Goal: Check status: Check status

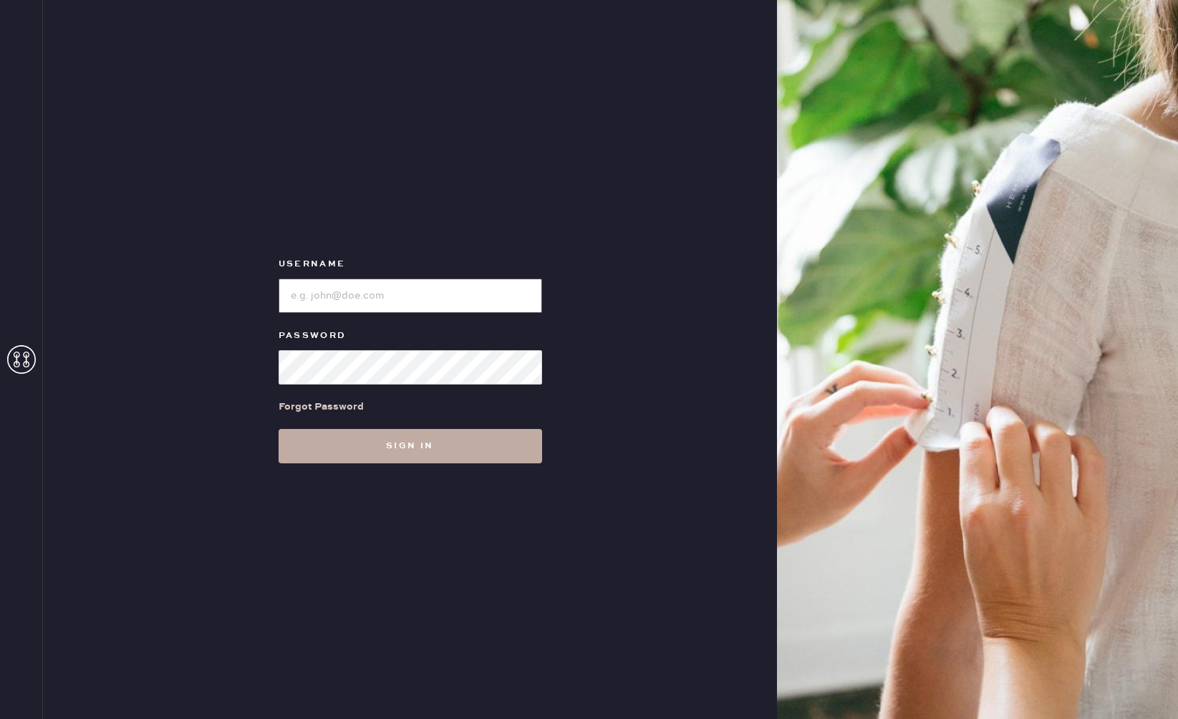
type input "reformationpaloalto"
click at [386, 453] on button "Sign in" at bounding box center [411, 446] width 264 height 34
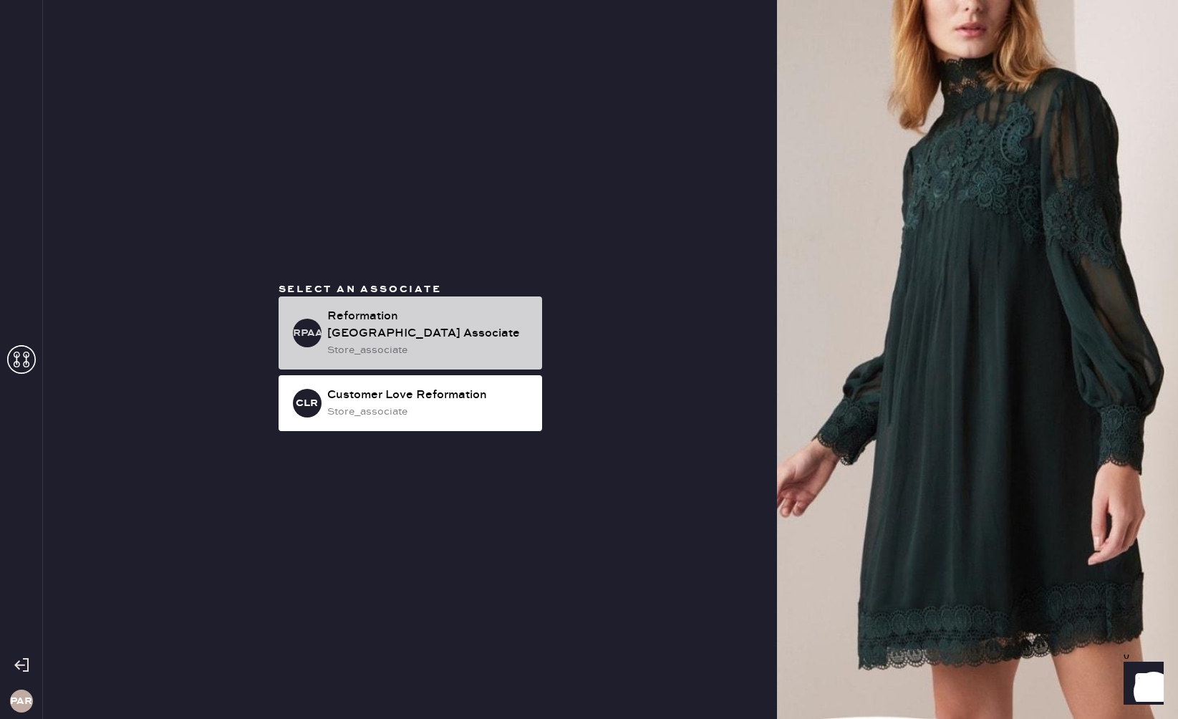
drag, startPoint x: 430, startPoint y: 338, endPoint x: 415, endPoint y: 347, distance: 17.1
click at [430, 342] on div "store_associate" at bounding box center [428, 350] width 203 height 16
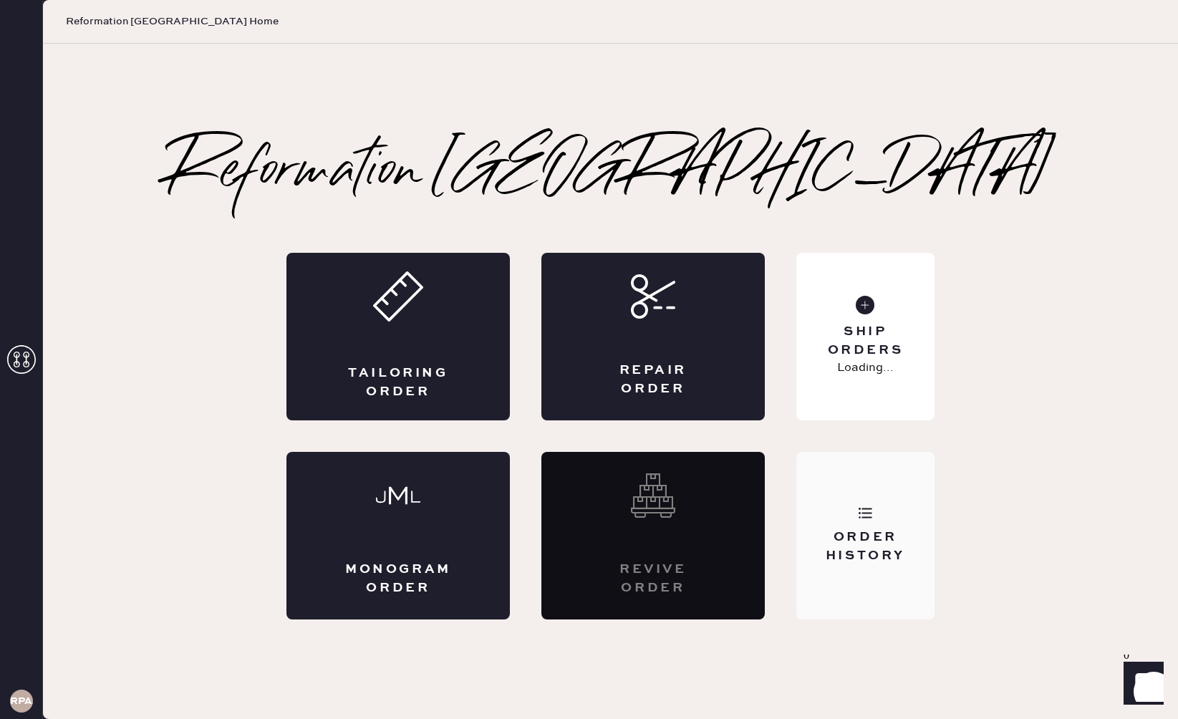
drag, startPoint x: 890, startPoint y: 488, endPoint x: 885, endPoint y: 481, distance: 7.7
click at [890, 486] on div "Order History" at bounding box center [866, 536] width 138 height 168
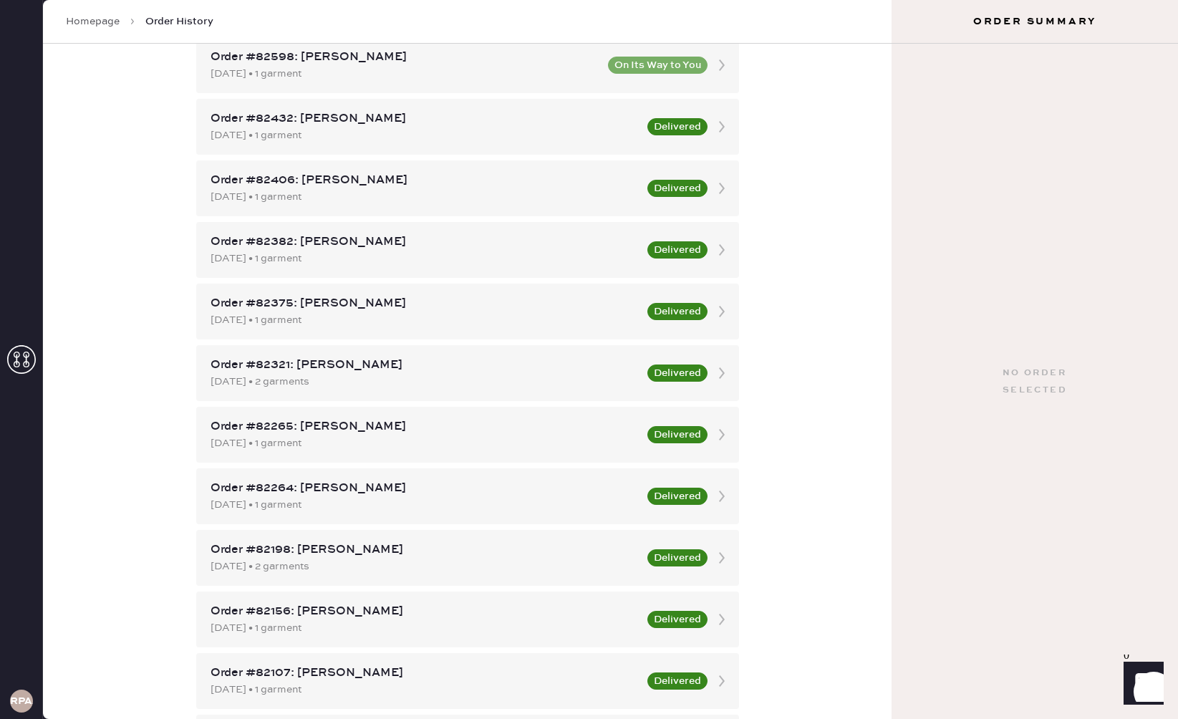
scroll to position [1475, 0]
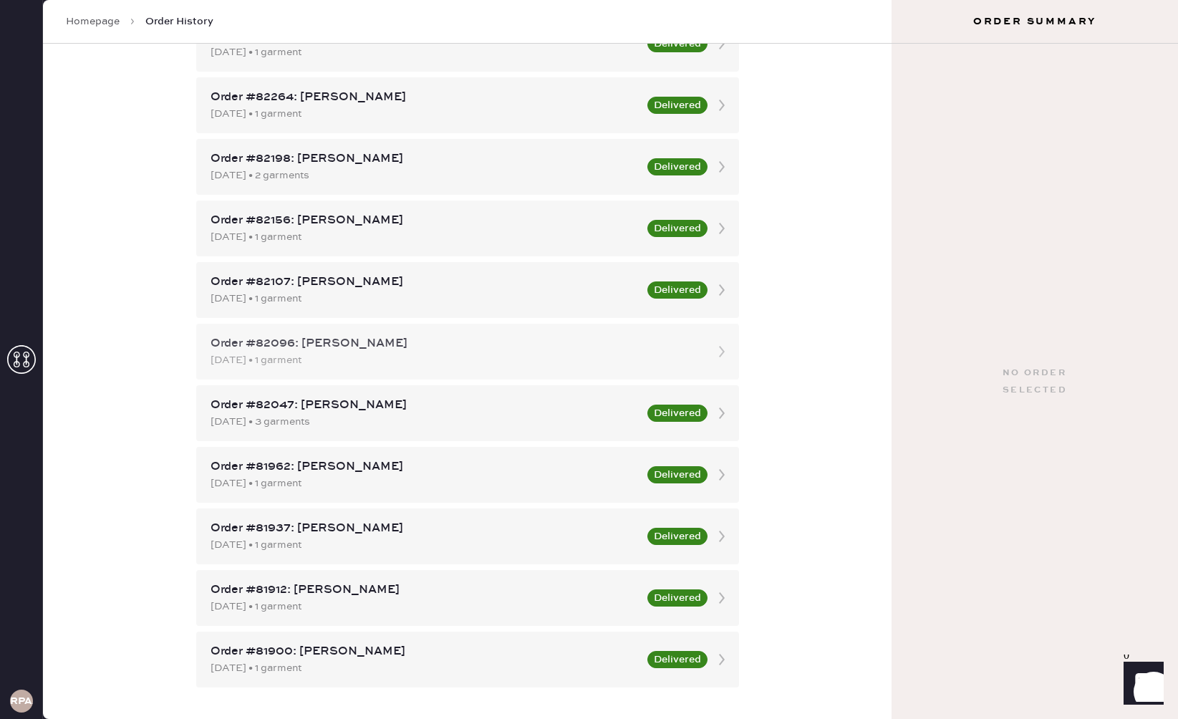
click at [292, 352] on div "[DATE] • 1 garment" at bounding box center [455, 360] width 489 height 16
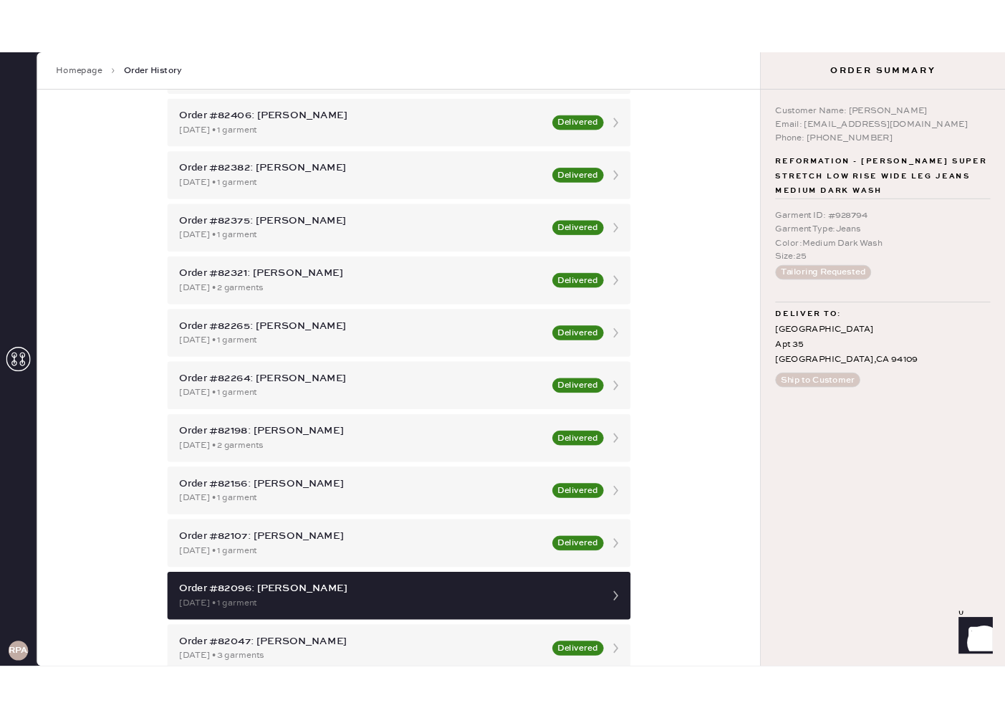
scroll to position [1475, 0]
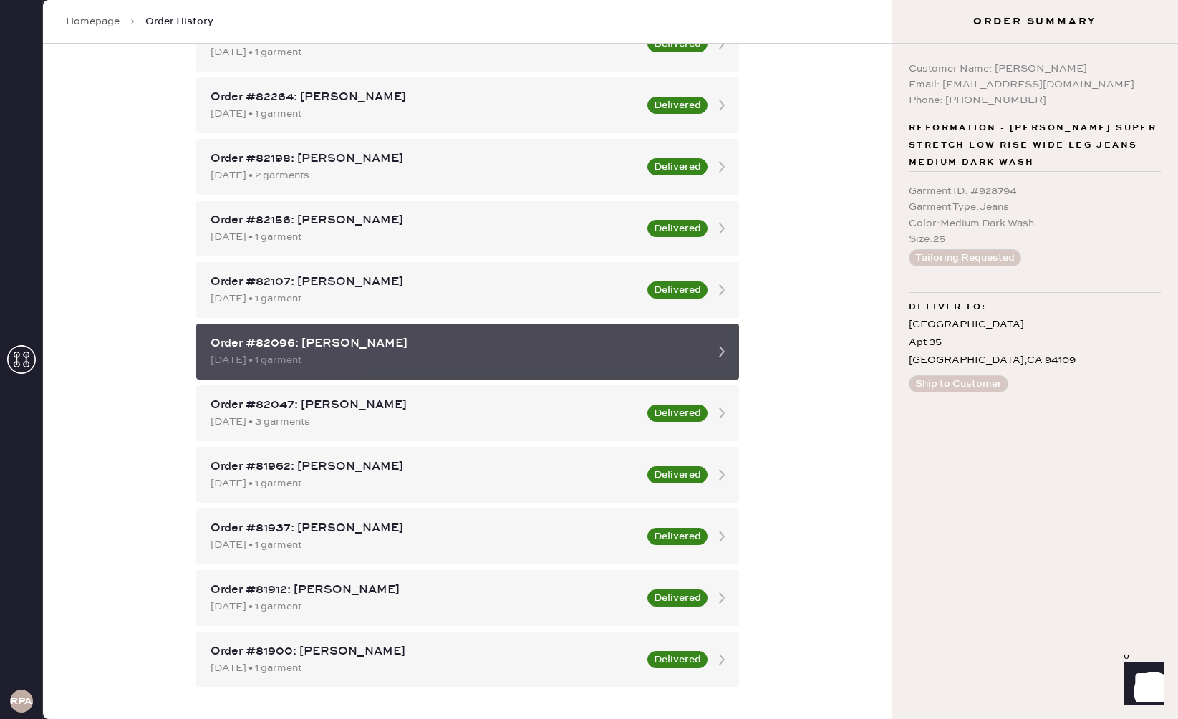
click at [317, 361] on div "[DATE] • 1 garment" at bounding box center [455, 360] width 489 height 16
click at [382, 350] on div "Order #82096: [PERSON_NAME]" at bounding box center [455, 343] width 489 height 17
click at [271, 345] on div "Order #82096: [PERSON_NAME]" at bounding box center [455, 343] width 489 height 17
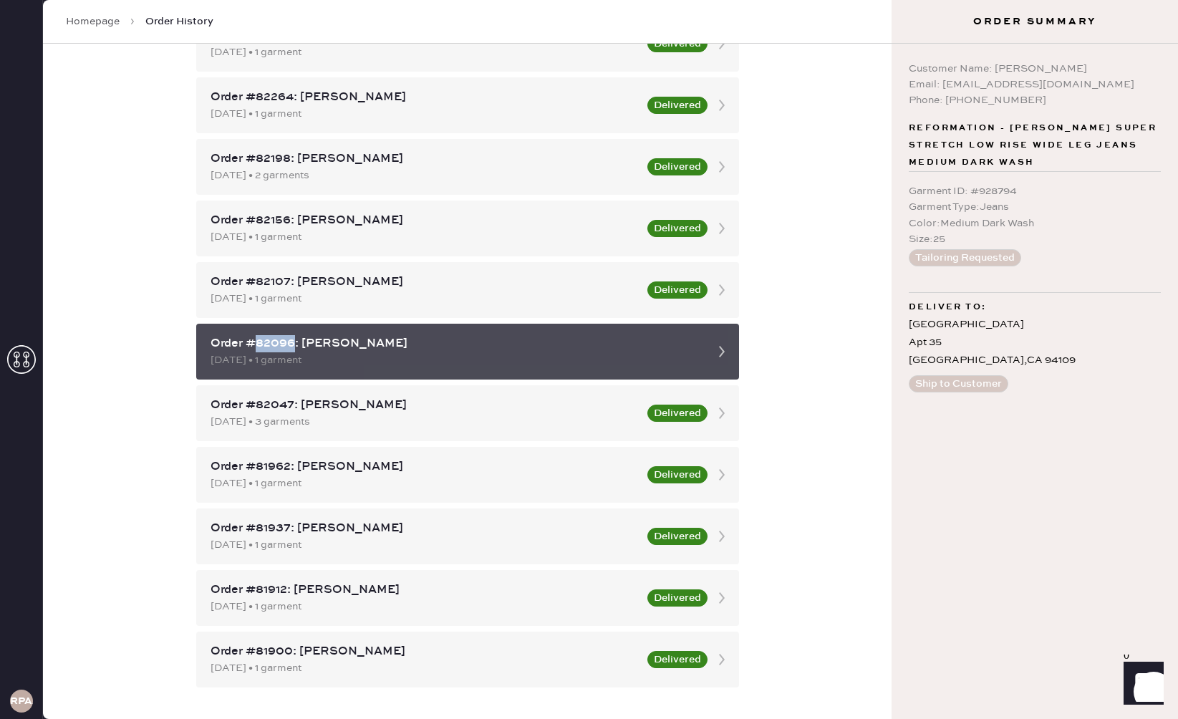
click at [271, 345] on div "Order #82096: [PERSON_NAME]" at bounding box center [455, 343] width 489 height 17
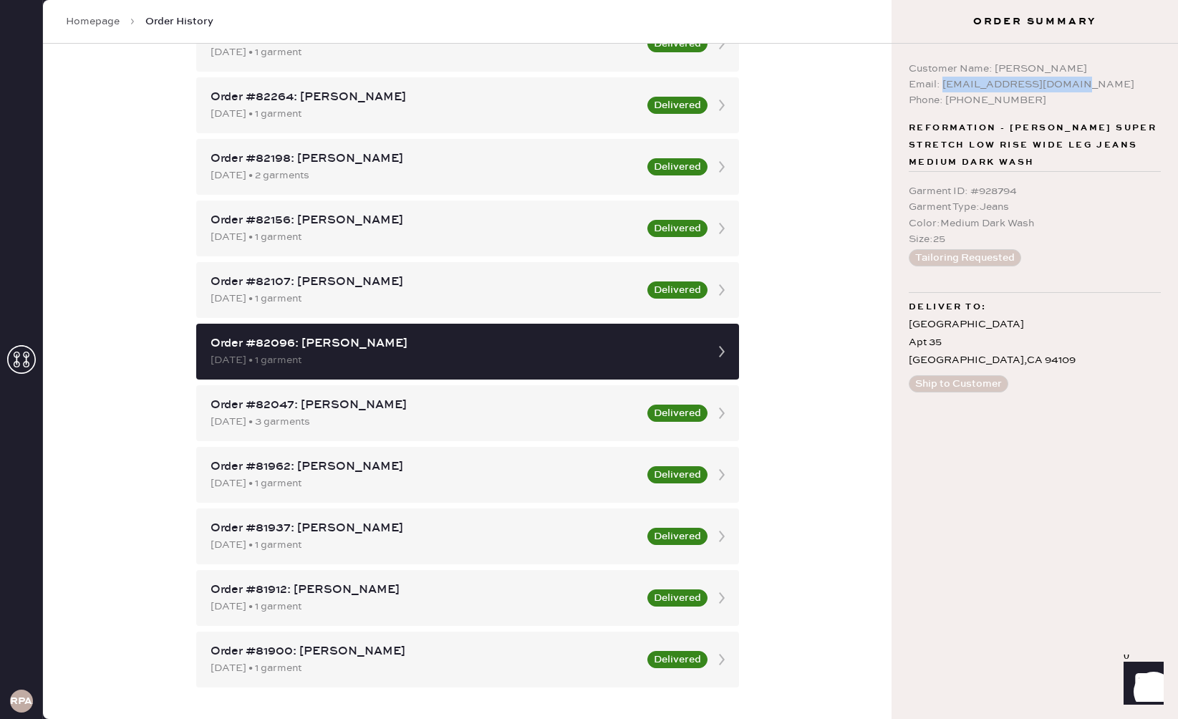
drag, startPoint x: 940, startPoint y: 84, endPoint x: 1069, endPoint y: 89, distance: 129.0
click at [1069, 89] on div "Email: [EMAIL_ADDRESS][DOMAIN_NAME]" at bounding box center [1035, 85] width 252 height 16
